Goal: Go to known website: Go to known website

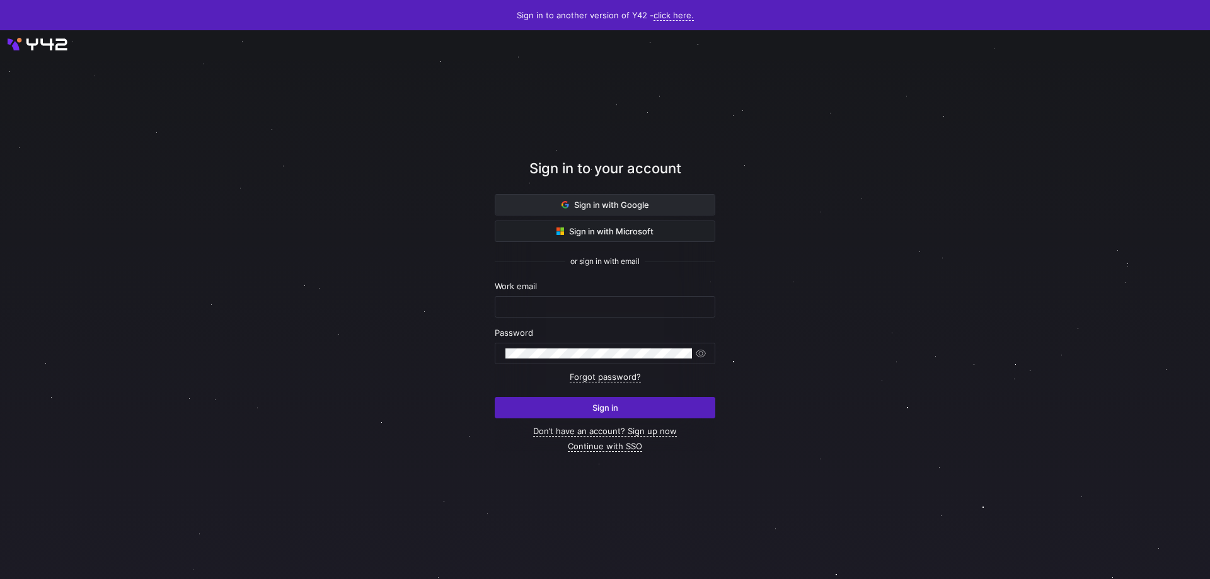
click at [622, 199] on span at bounding box center [604, 205] width 219 height 20
